Goal: Task Accomplishment & Management: Manage account settings

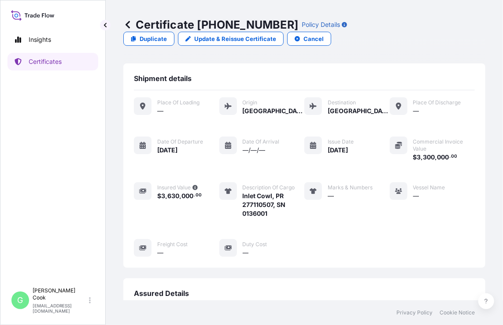
scroll to position [115, 0]
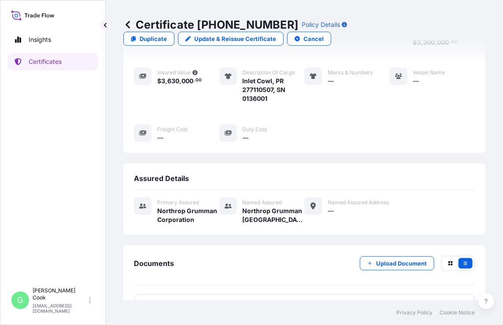
click at [43, 18] on icon at bounding box center [33, 15] width 44 height 13
click at [42, 15] on icon at bounding box center [33, 15] width 44 height 13
click at [31, 17] on icon at bounding box center [31, 16] width 3 height 3
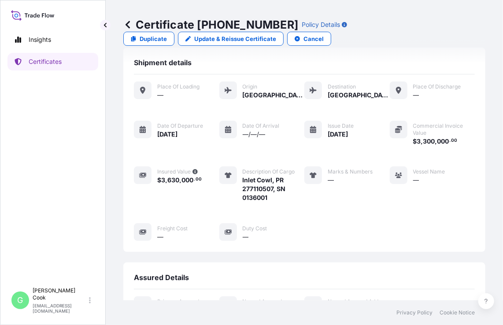
scroll to position [0, 0]
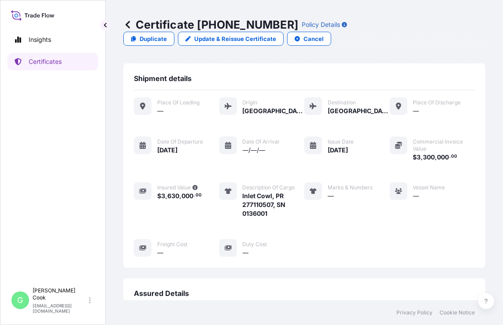
click at [27, 12] on icon at bounding box center [33, 15] width 44 height 13
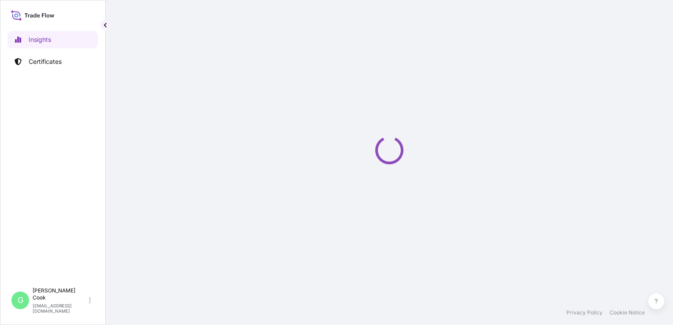
select select "2025"
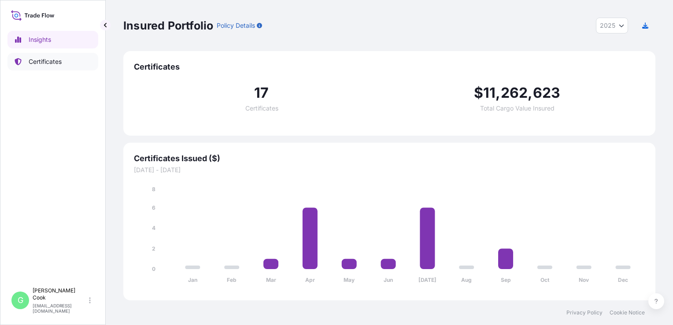
click at [55, 64] on p "Certificates" at bounding box center [45, 61] width 33 height 9
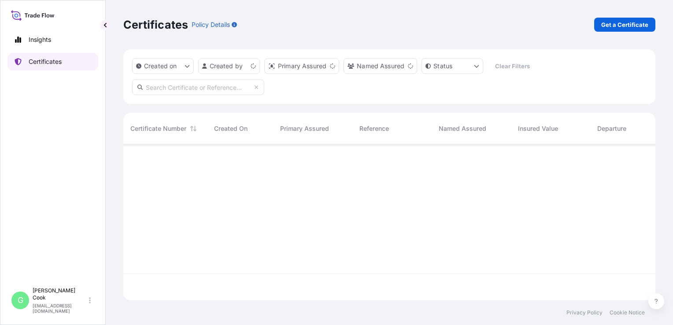
scroll to position [154, 525]
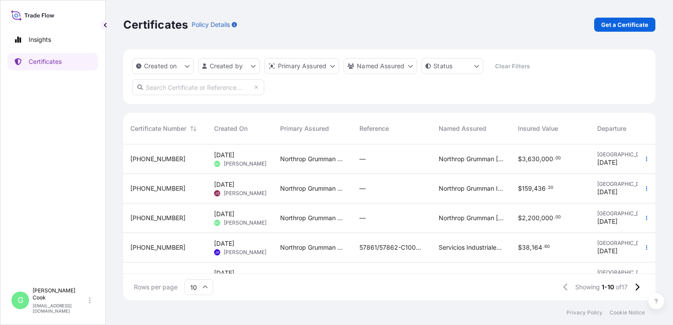
click at [233, 219] on span "[DATE] GC [PERSON_NAME]" at bounding box center [240, 218] width 52 height 17
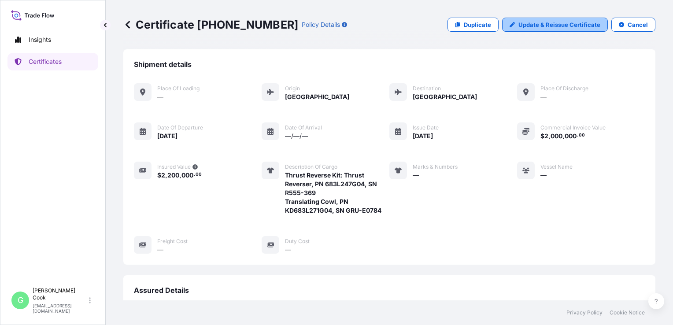
click at [548, 25] on p "Update & Reissue Certificate" at bounding box center [559, 24] width 82 height 9
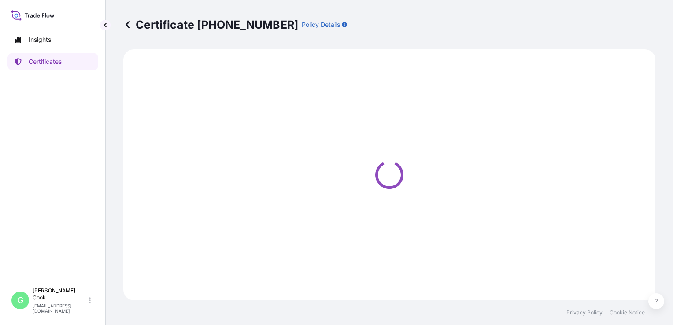
select select "Air"
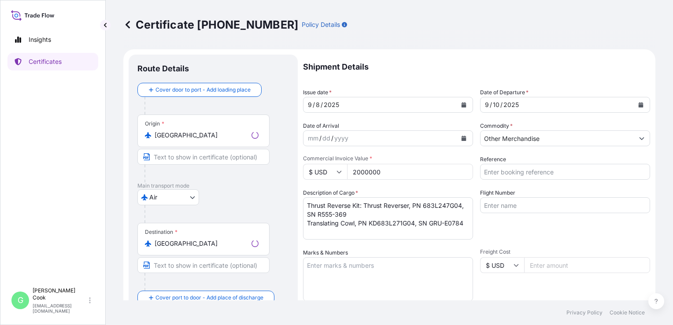
select select "32014"
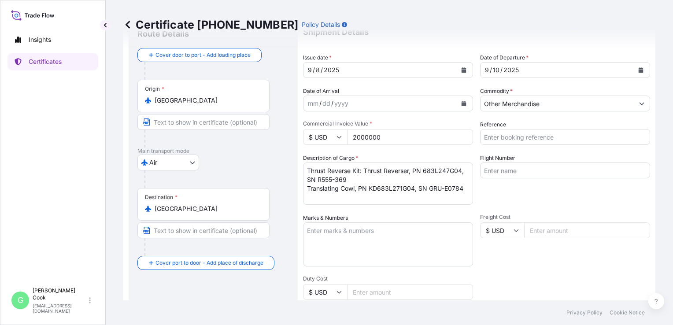
scroll to position [35, 0]
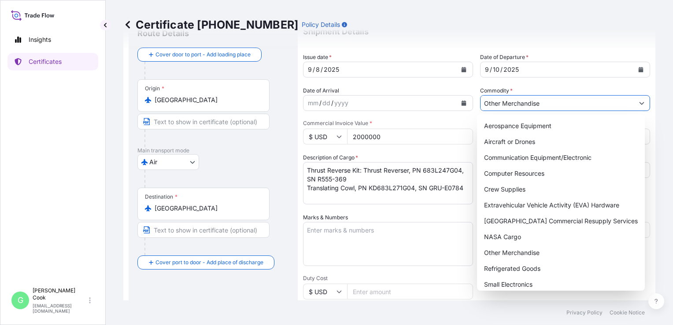
click at [633, 103] on button "Show suggestions" at bounding box center [641, 103] width 16 height 16
click at [567, 20] on div "Certificate [PHONE_NUMBER] Policy Details" at bounding box center [389, 25] width 532 height 14
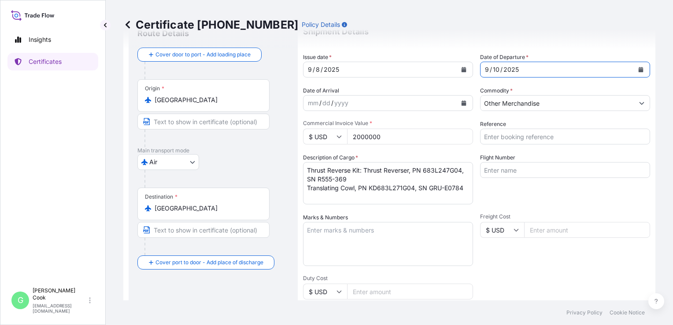
click at [633, 73] on button "Calendar" at bounding box center [640, 69] width 14 height 14
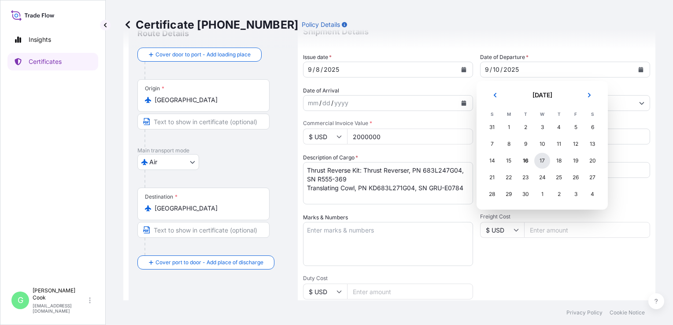
click at [542, 161] on div "17" at bounding box center [542, 161] width 16 height 16
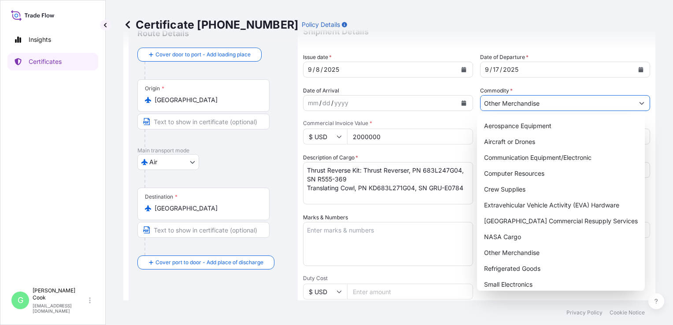
click at [639, 104] on icon "Show suggestions" at bounding box center [641, 102] width 5 height 5
click at [597, 138] on div "Aircraft or Drones" at bounding box center [560, 142] width 161 height 16
type input "Aircraft or Drones"
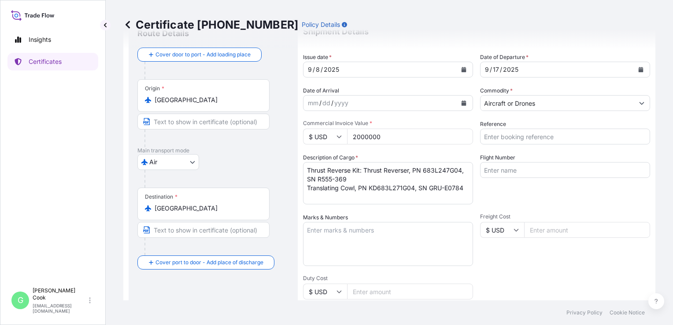
click at [558, 195] on div "Flight Number" at bounding box center [565, 178] width 170 height 51
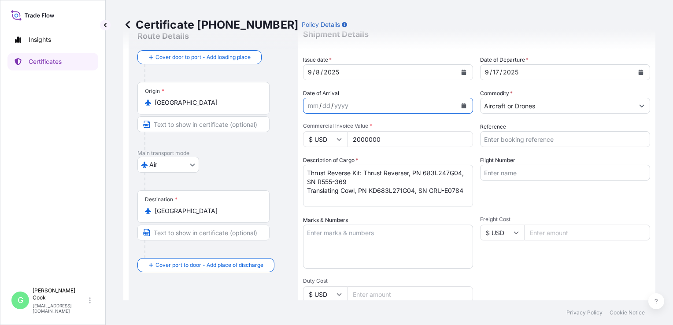
click at [463, 105] on icon "Calendar" at bounding box center [463, 105] width 5 height 5
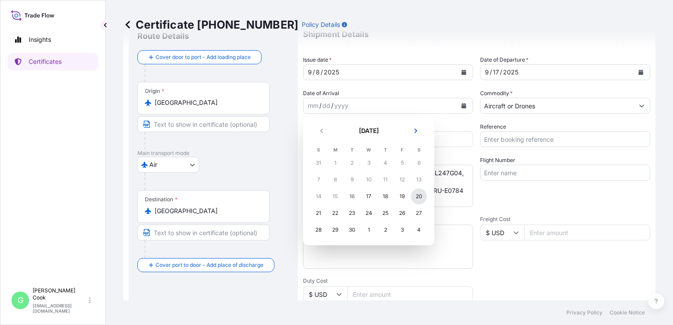
click at [419, 195] on div "20" at bounding box center [419, 196] width 16 height 16
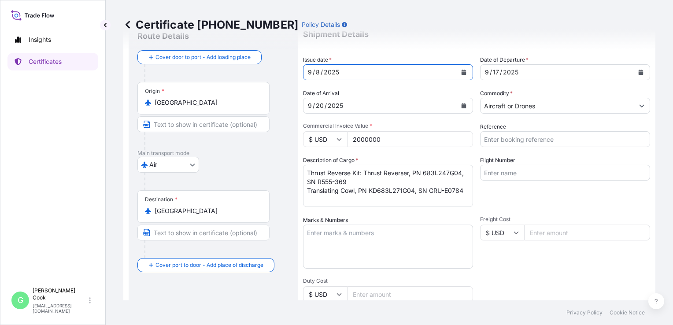
click at [461, 73] on icon "Calendar" at bounding box center [463, 72] width 5 height 5
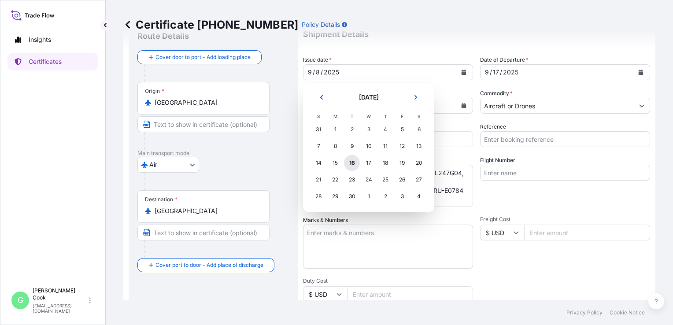
click at [355, 163] on div "16" at bounding box center [352, 163] width 16 height 16
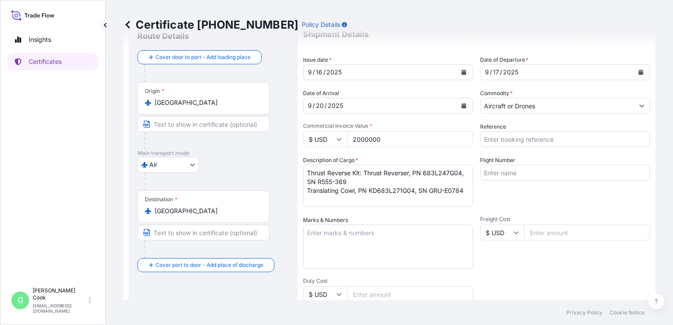
click at [511, 254] on div "Freight Cost $ USD" at bounding box center [565, 242] width 170 height 53
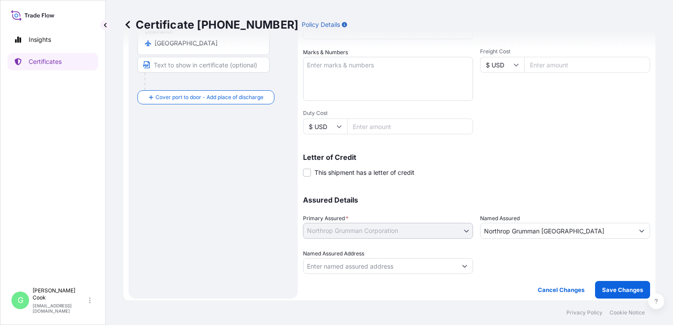
scroll to position [203, 0]
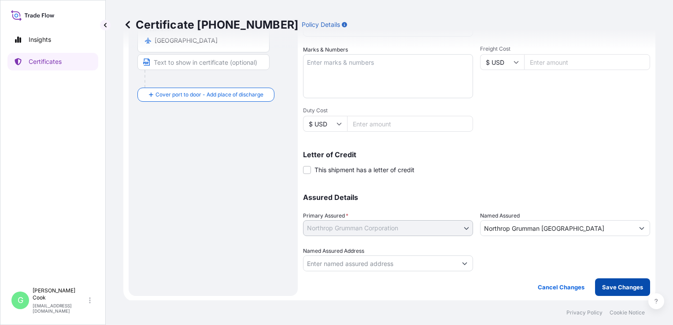
click at [604, 283] on p "Save Changes" at bounding box center [622, 287] width 41 height 9
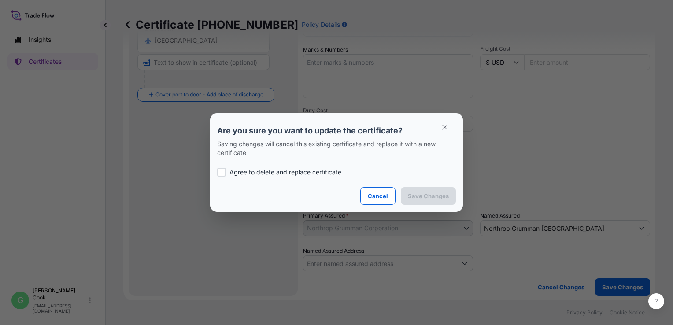
click at [219, 175] on div at bounding box center [221, 172] width 9 height 9
checkbox input "true"
click at [416, 199] on p "Save Changes" at bounding box center [428, 195] width 41 height 9
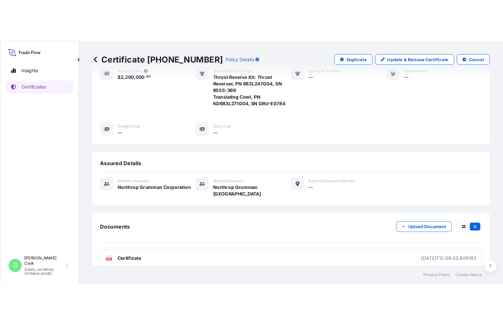
scroll to position [127, 0]
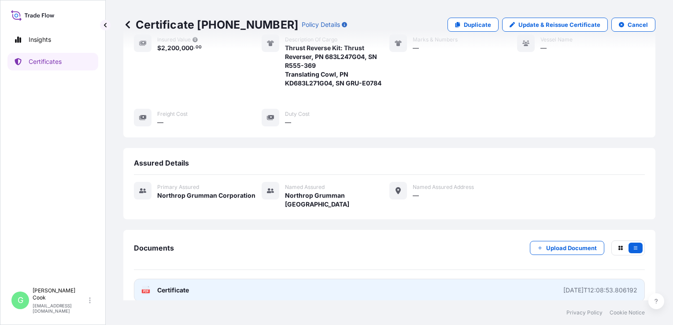
click at [169, 283] on link "PDF Certificate 2025-09-16T12:08:53.806192" at bounding box center [389, 290] width 511 height 23
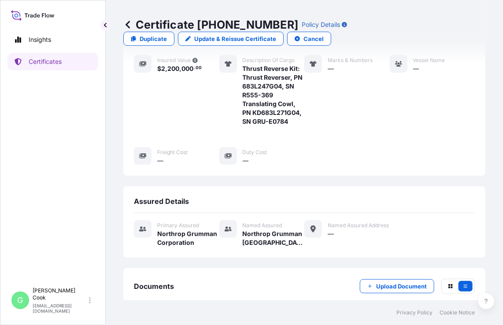
scroll to position [141, 0]
